Goal: Find specific page/section: Find specific page/section

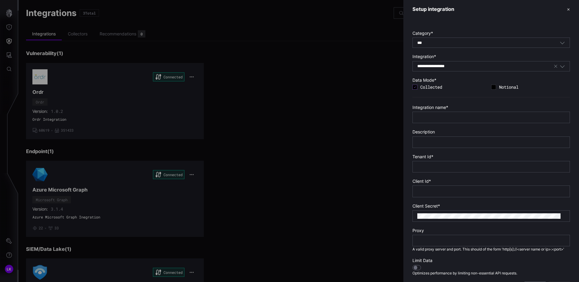
scroll to position [21, 0]
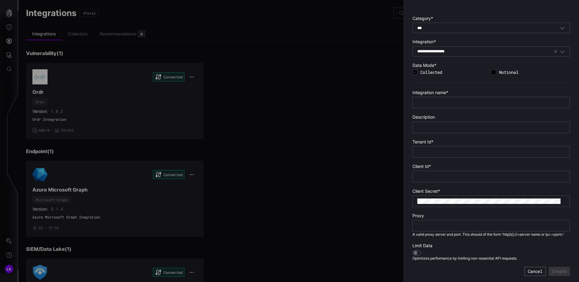
click at [10, 17] on div at bounding box center [289, 141] width 579 height 282
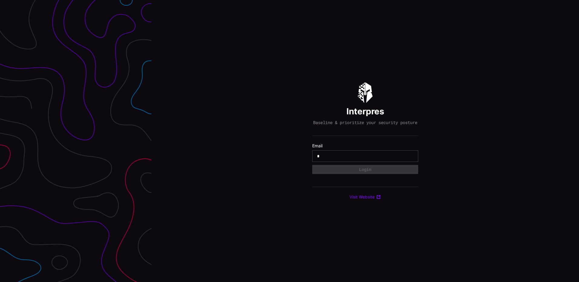
type input "**********"
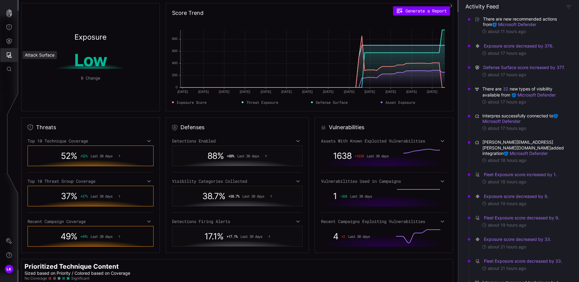
click at [12, 52] on button "Attack Surface" at bounding box center [9, 55] width 18 height 14
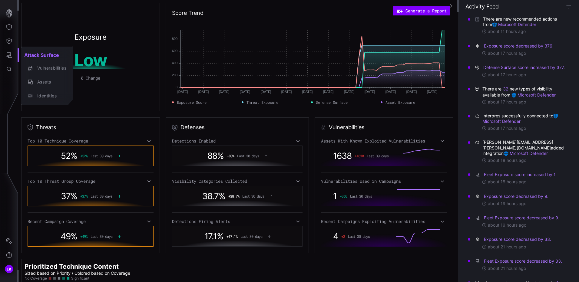
click at [13, 41] on div at bounding box center [289, 141] width 579 height 282
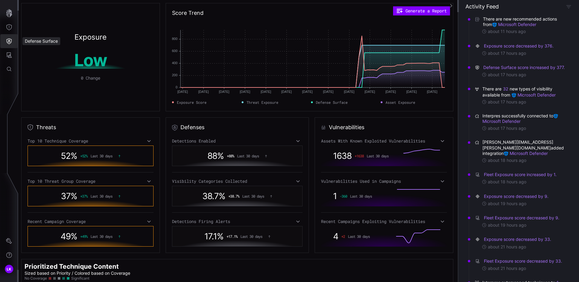
click at [11, 41] on icon "Defense Surface" at bounding box center [9, 41] width 6 height 6
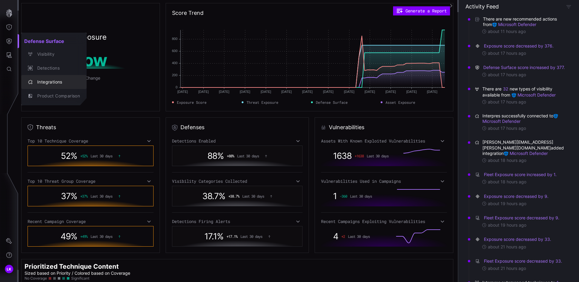
click at [55, 88] on button "Integrations" at bounding box center [53, 82] width 65 height 14
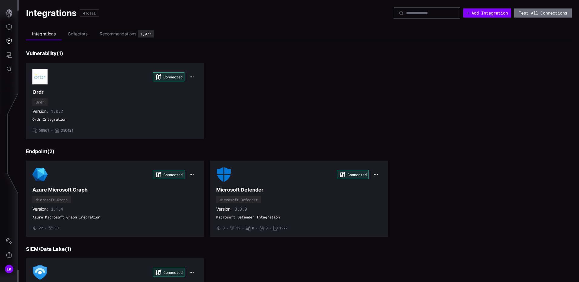
scroll to position [69, 0]
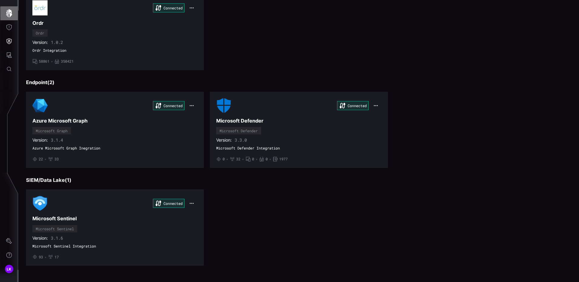
click at [8, 12] on icon "button" at bounding box center [9, 13] width 8 height 8
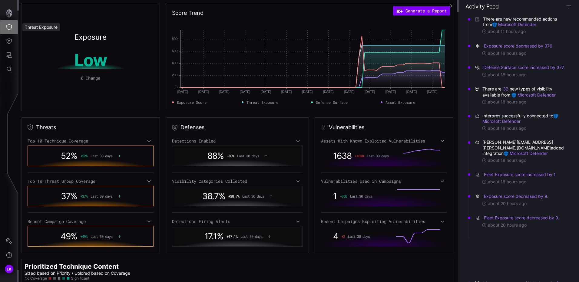
click at [9, 32] on button "Threat Exposure" at bounding box center [9, 27] width 18 height 14
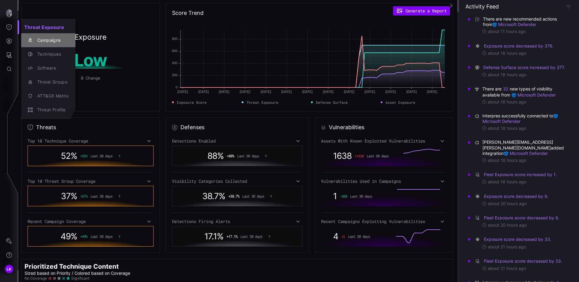
drag, startPoint x: 41, startPoint y: 43, endPoint x: 40, endPoint y: 37, distance: 6.1
click at [40, 37] on div "Campaigns" at bounding box center [51, 41] width 35 height 8
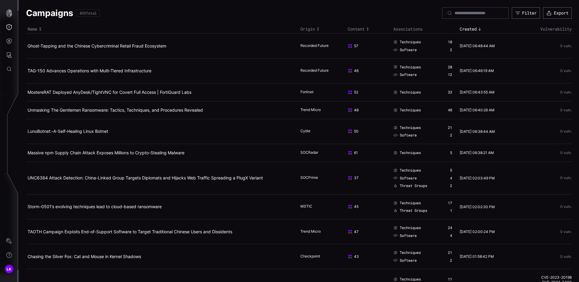
click at [40, 37] on td "Ghost-Tapping and the Chinese Cybercriminal Retail Fraud Ecosystem" at bounding box center [162, 46] width 273 height 25
